Goal: Find specific page/section: Find specific page/section

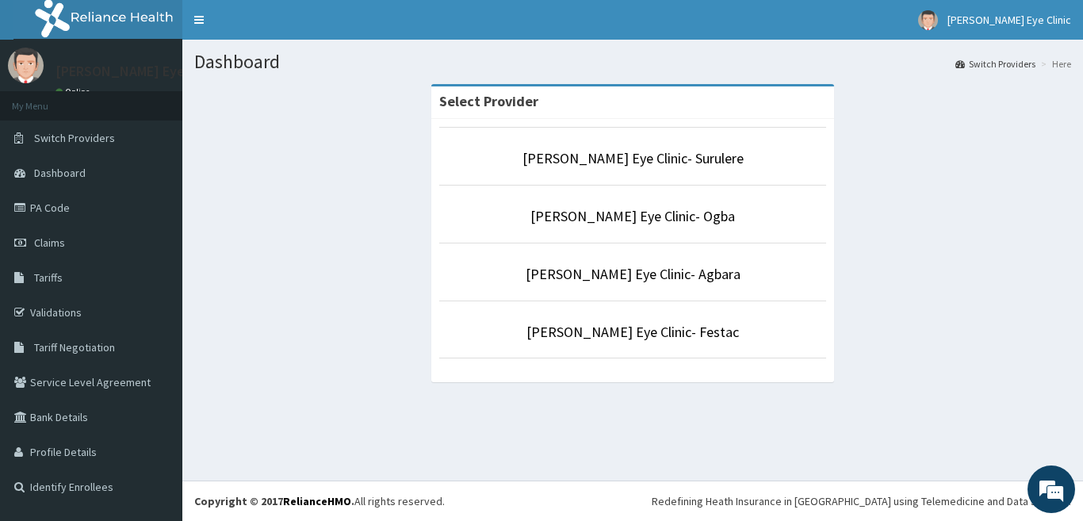
click at [538, 209] on p "[PERSON_NAME] Eye Clinic- Ogba" at bounding box center [632, 216] width 387 height 21
click at [607, 211] on link "[PERSON_NAME] Eye Clinic- Ogba" at bounding box center [632, 216] width 205 height 18
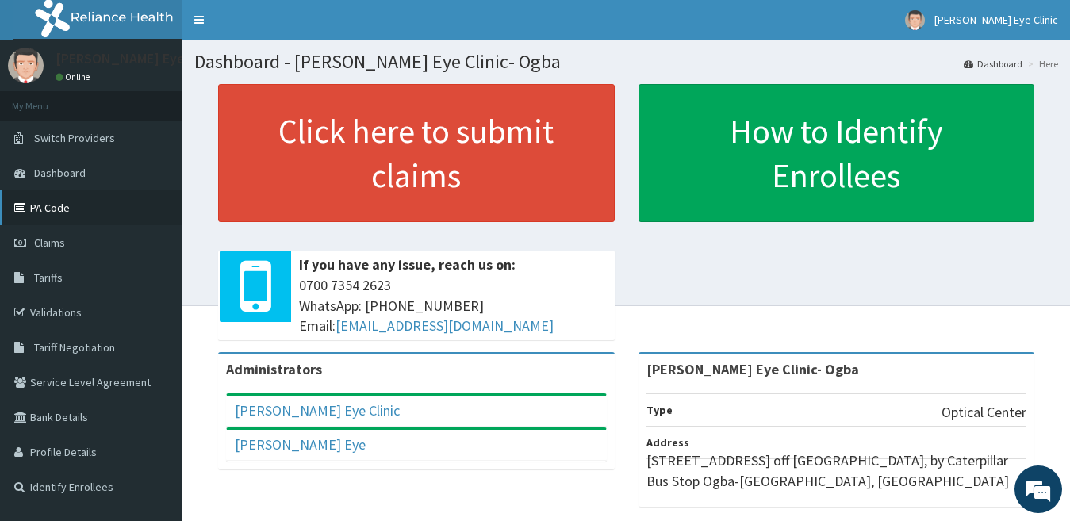
click at [94, 209] on link "PA Code" at bounding box center [91, 207] width 182 height 35
